Goal: Information Seeking & Learning: Learn about a topic

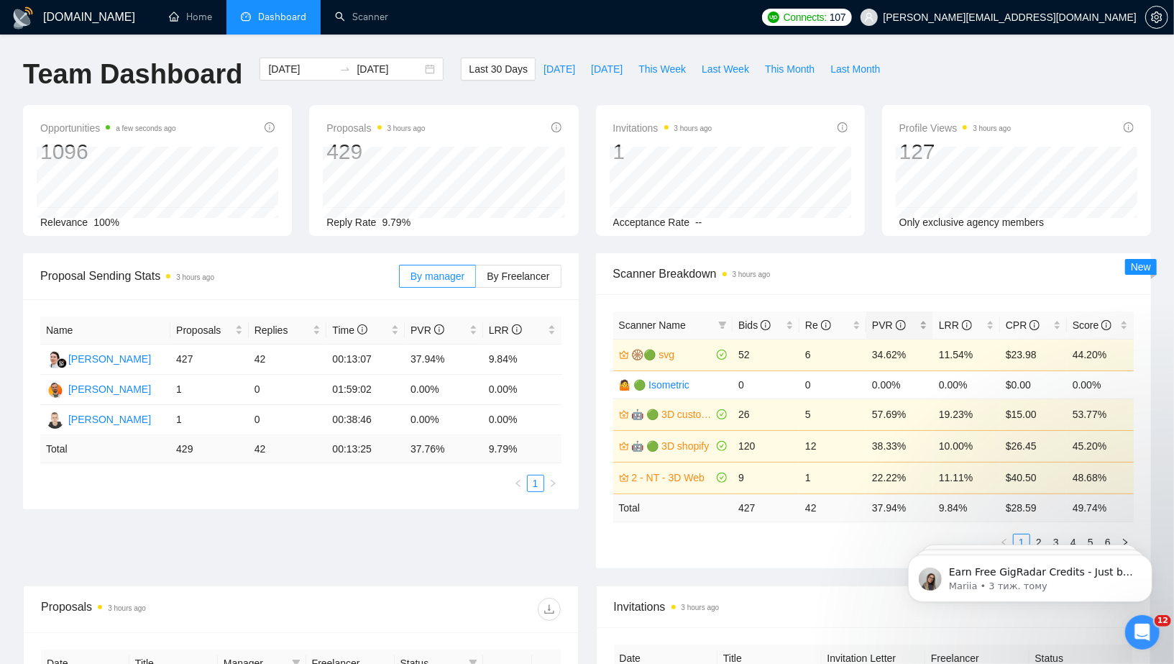
click at [890, 325] on span "PVR" at bounding box center [889, 325] width 34 height 12
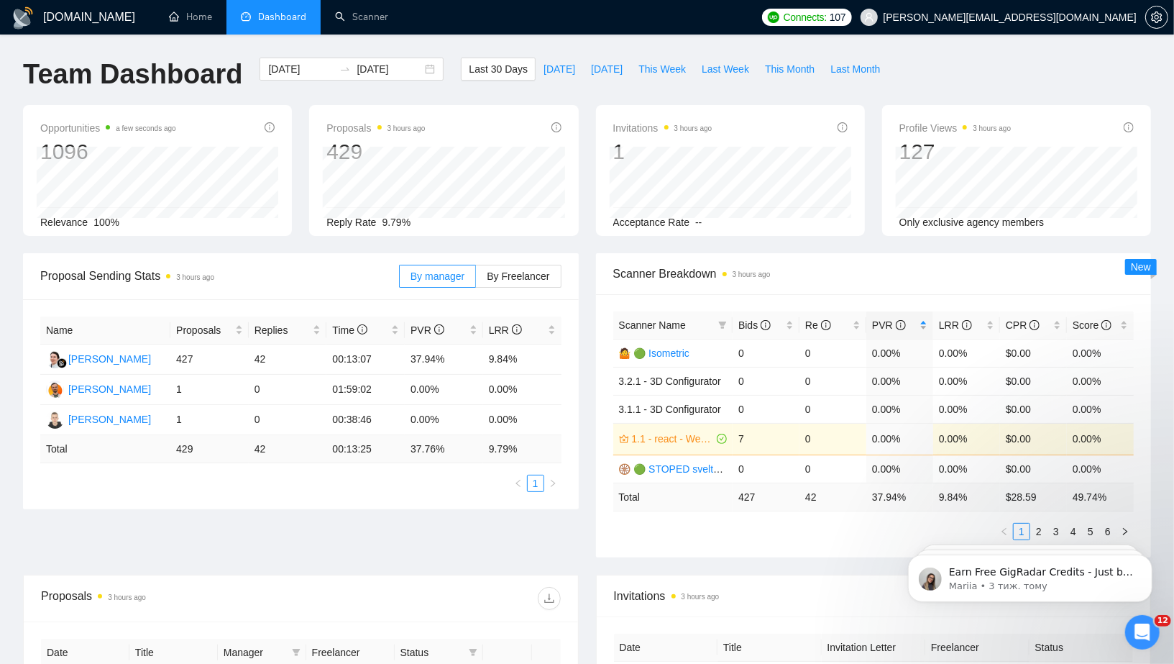
click at [890, 325] on span "PVR" at bounding box center [889, 325] width 34 height 12
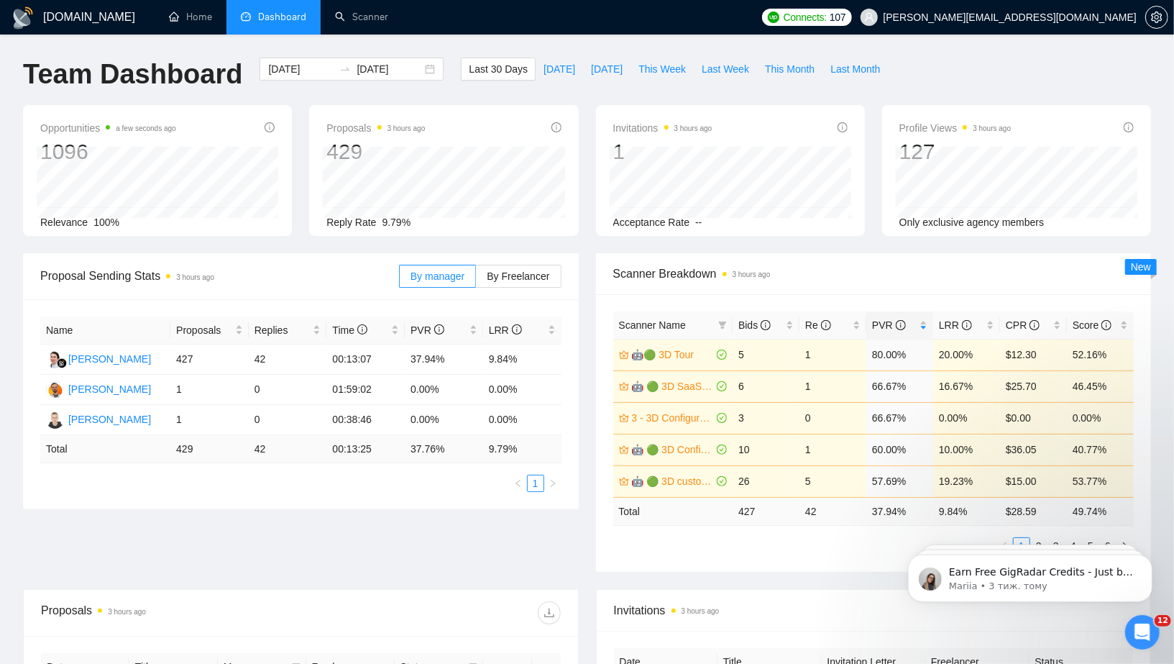
click at [585, 95] on div "Last 30 Days Today Yesterday This Week Last Week This Month Last Month" at bounding box center [674, 81] width 444 height 47
click at [354, 256] on div "Proposal Sending Stats 3 hours ago" at bounding box center [219, 275] width 359 height 41
click at [539, 576] on div "Proposal Sending Stats 3 hours ago By manager By Freelancer Name Proposals Repl…" at bounding box center [586, 421] width 1145 height 336
click at [937, 79] on div "Team Dashboard [DATE] [DATE] Last 30 Days [DATE] [DATE] This Week Last Week Thi…" at bounding box center [586, 81] width 1145 height 47
click at [416, 568] on div "Proposal Sending Stats 3 hours ago By manager By Freelancer Name Proposals Repl…" at bounding box center [586, 421] width 1145 height 336
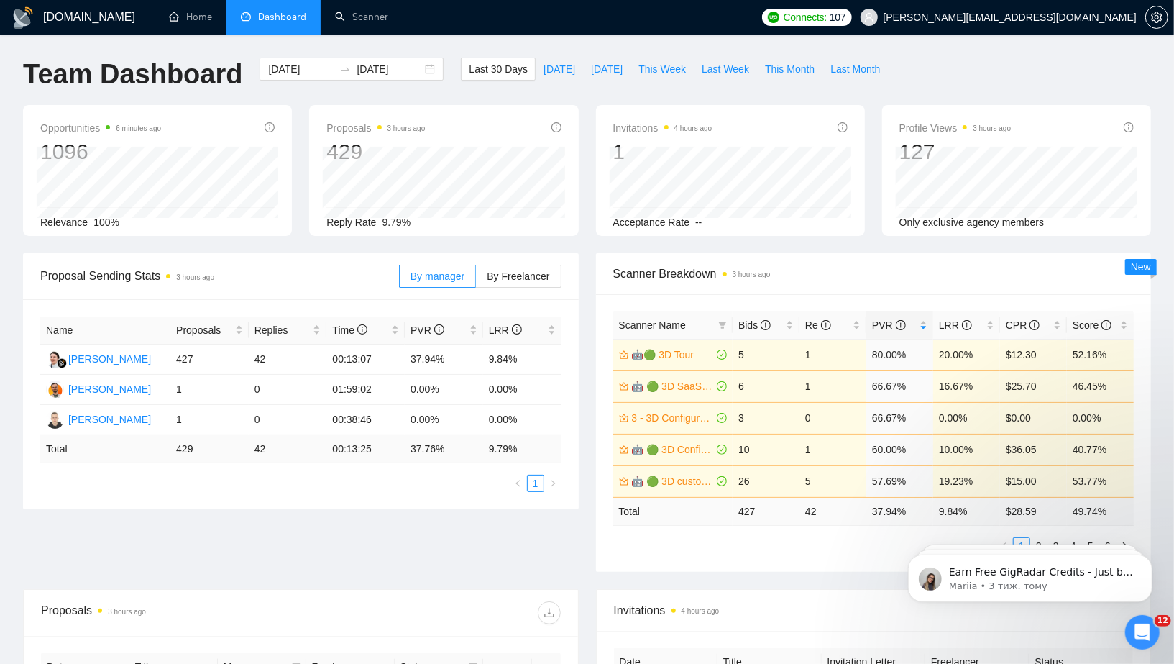
click at [869, 254] on div "Scanner Breakdown 3 hours ago" at bounding box center [873, 273] width 521 height 41
click at [428, 565] on div "Proposal Sending Stats 3 hours ago By manager By Freelancer Name Proposals Repl…" at bounding box center [586, 421] width 1145 height 336
click at [445, 570] on div "Proposal Sending Stats 3 hours ago By manager By Freelancer Name Proposals Repl…" at bounding box center [586, 421] width 1145 height 336
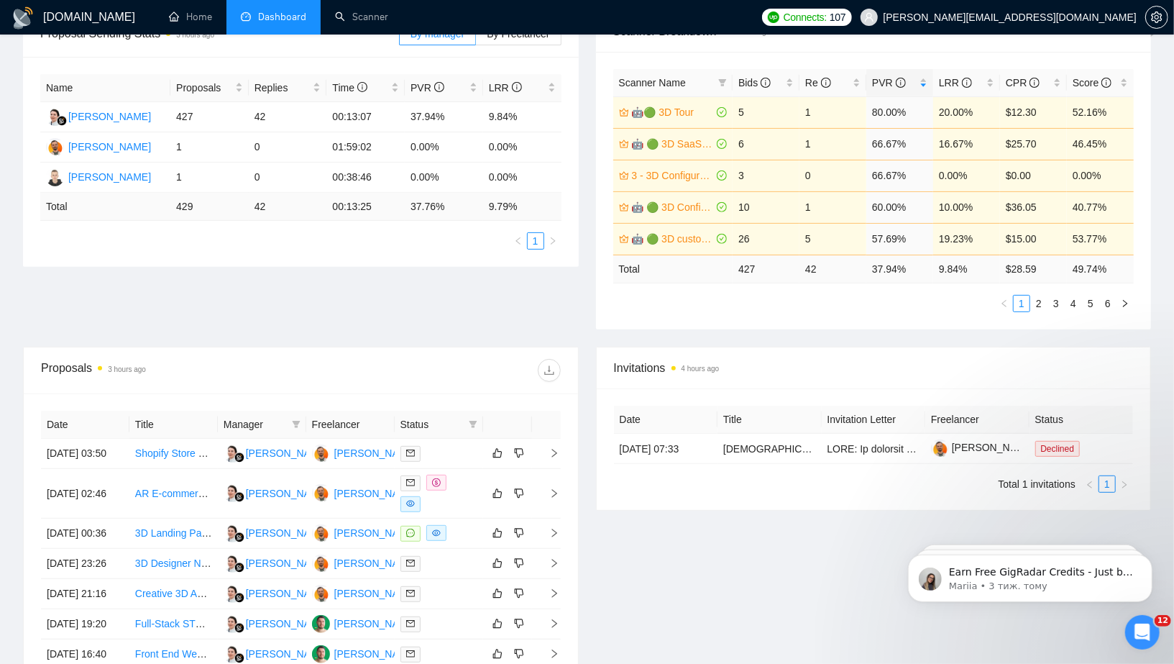
scroll to position [624, 0]
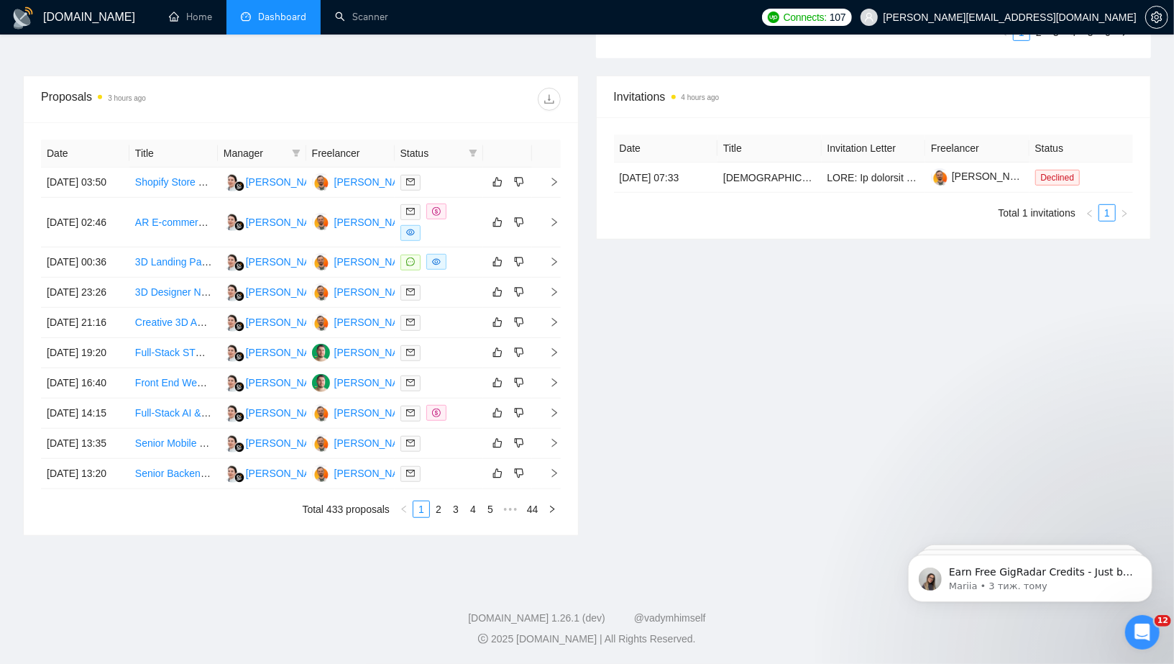
click at [725, 409] on div "Invitations 4 hours ago Date Title Invitation Letter Freelancer Status [DATE] 0…" at bounding box center [873, 305] width 573 height 460
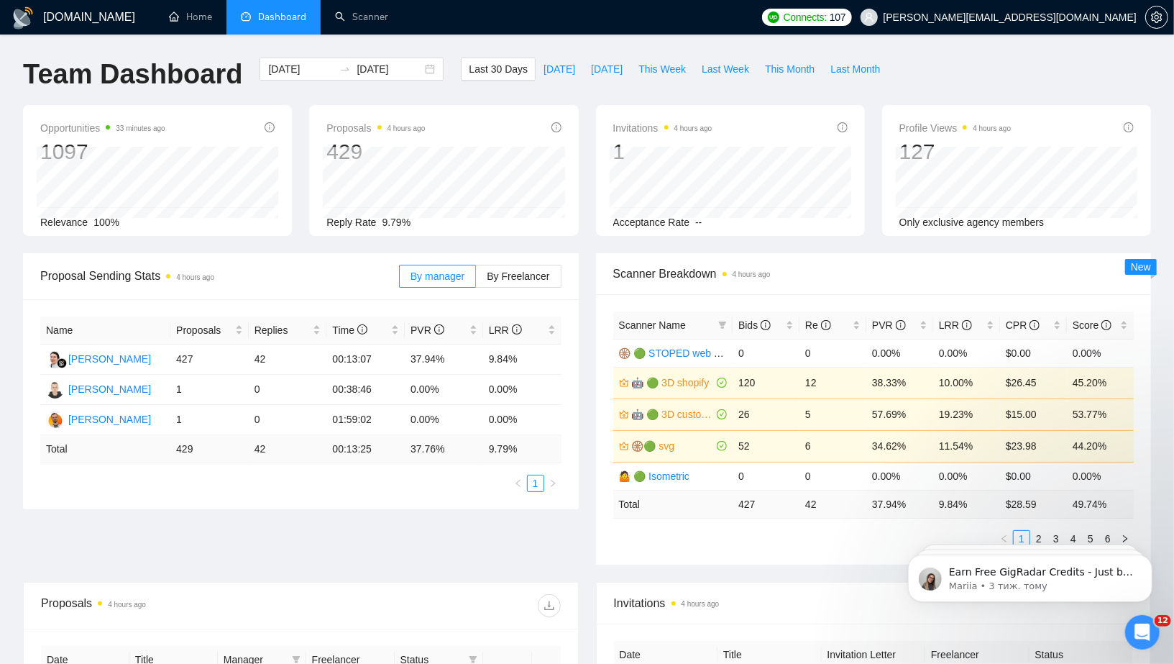
click at [472, 556] on div "Proposal Sending Stats 4 hours ago By manager By Freelancer Name Proposals Repl…" at bounding box center [586, 417] width 1145 height 329
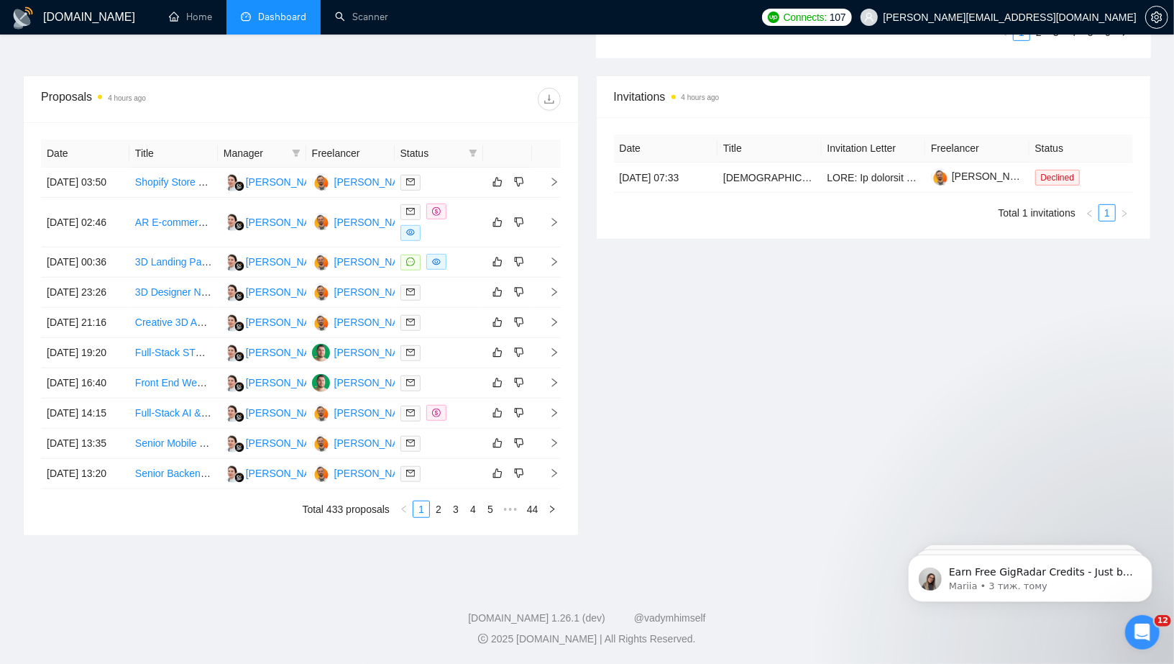
click at [820, 387] on div "Invitations 4 hours ago Date Title Invitation Letter Freelancer Status [DATE] 0…" at bounding box center [873, 305] width 573 height 460
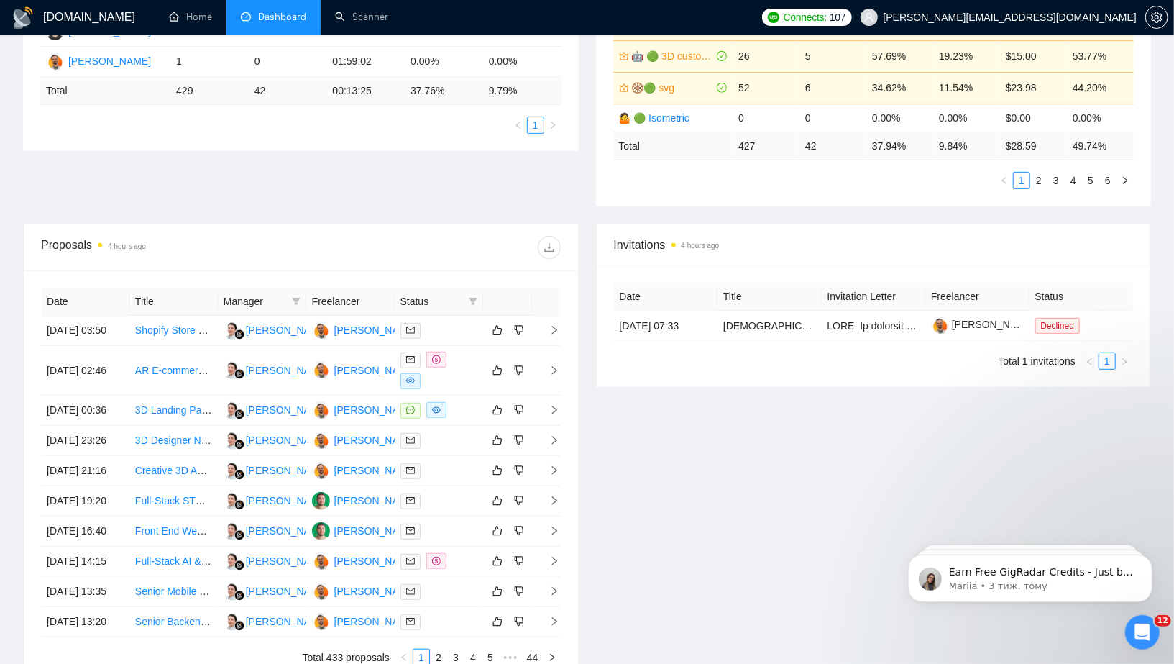
scroll to position [584, 0]
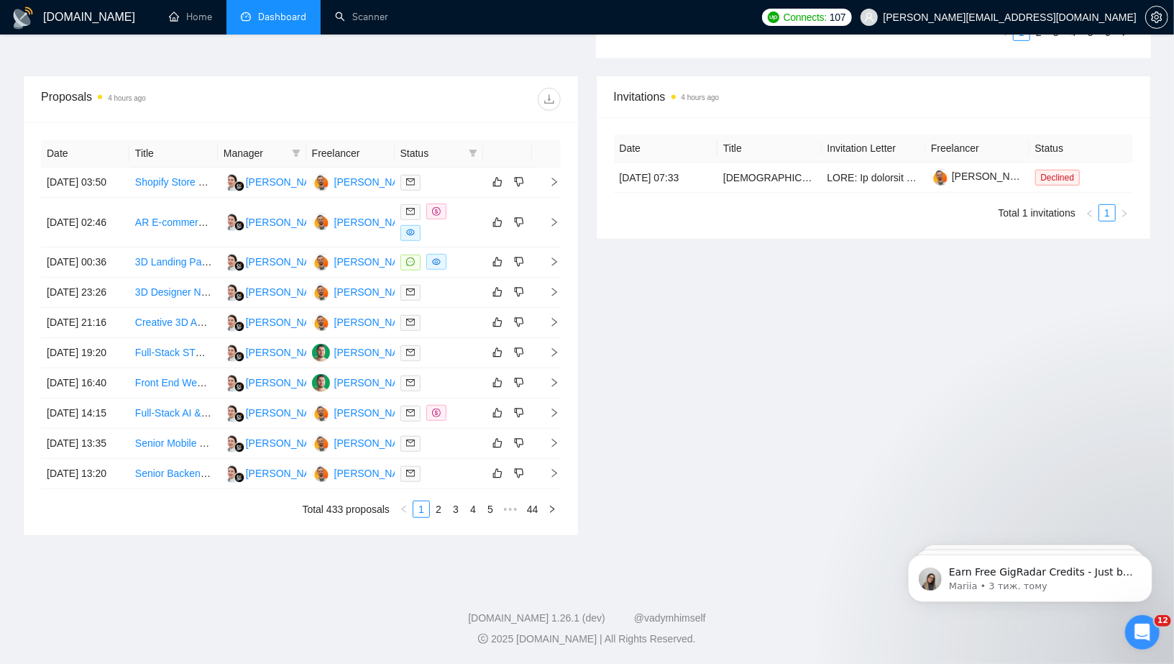
click at [695, 316] on div "Invitations 4 hours ago Date Title Invitation Letter Freelancer Status [DATE] 0…" at bounding box center [873, 305] width 573 height 460
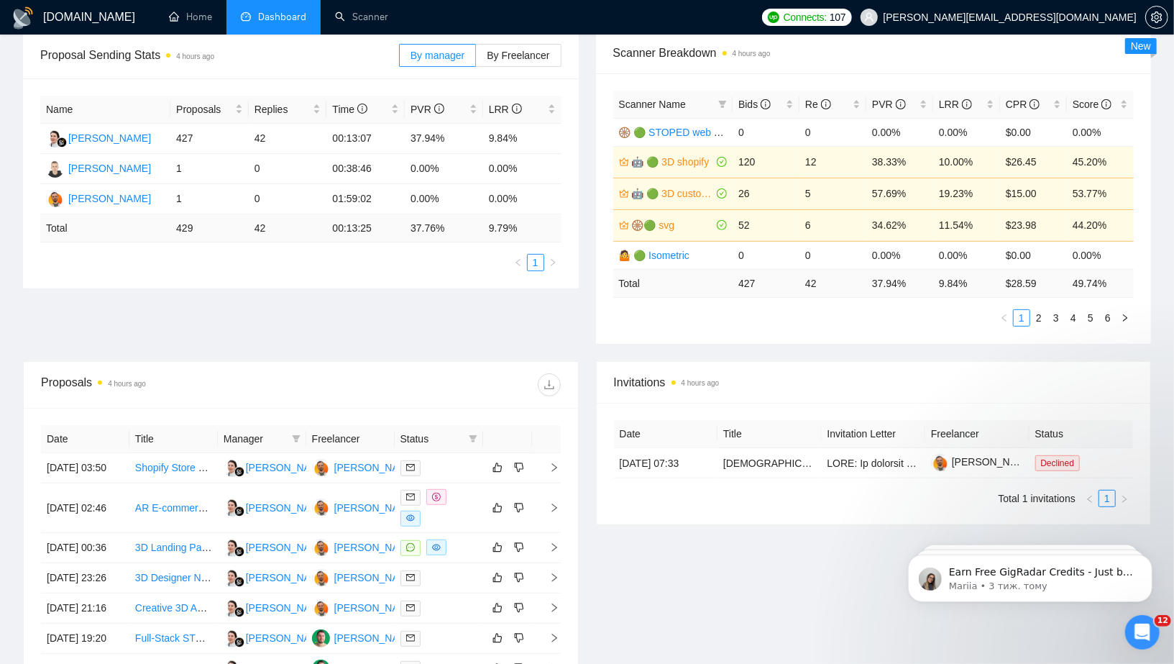
scroll to position [0, 0]
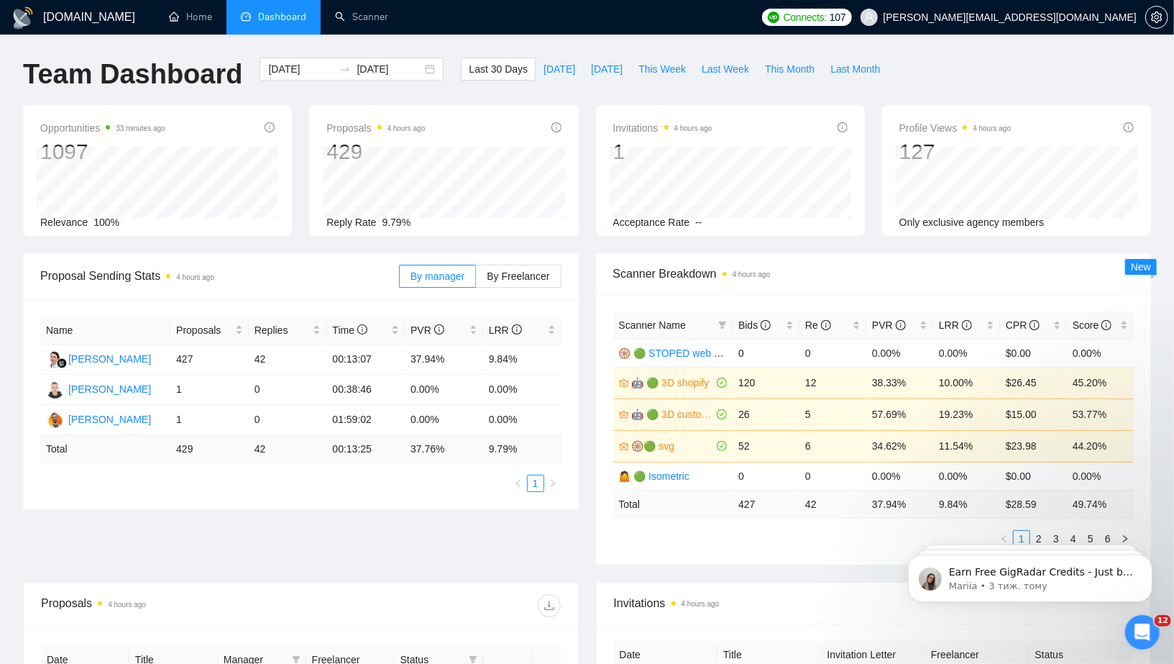
click at [835, 275] on span "Scanner Breakdown 4 hours ago" at bounding box center [873, 274] width 521 height 18
click at [966, 66] on div "Team Dashboard [DATE] [DATE] Last 30 Days [DATE] [DATE] This Week Last Week Thi…" at bounding box center [586, 81] width 1145 height 47
